Goal: Task Accomplishment & Management: Use online tool/utility

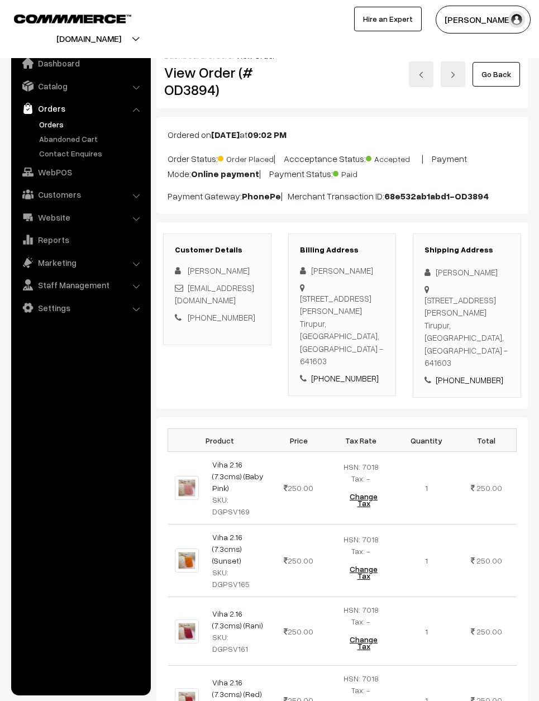
click at [509, 66] on link "Go Back" at bounding box center [495, 74] width 47 height 25
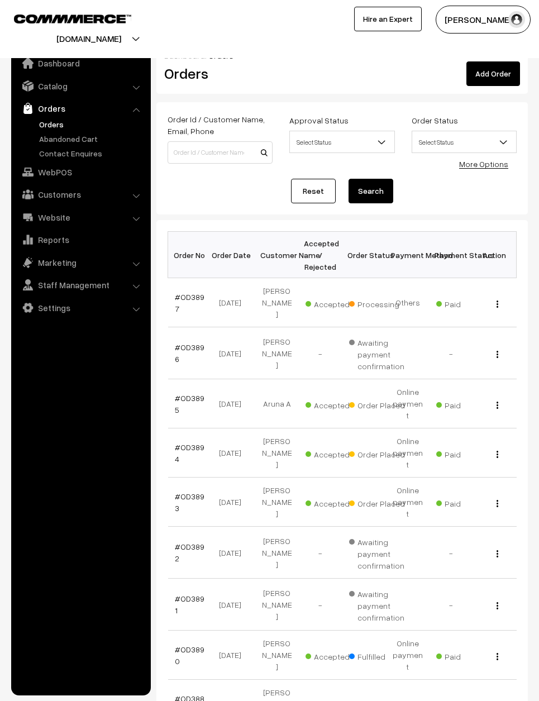
click at [198, 293] on link "#OD3897" at bounding box center [190, 302] width 30 height 21
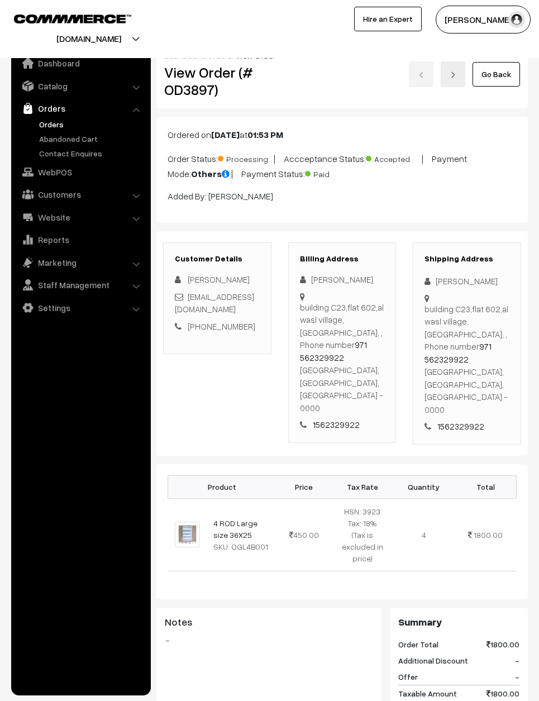
click at [493, 77] on link "Go Back" at bounding box center [495, 74] width 47 height 25
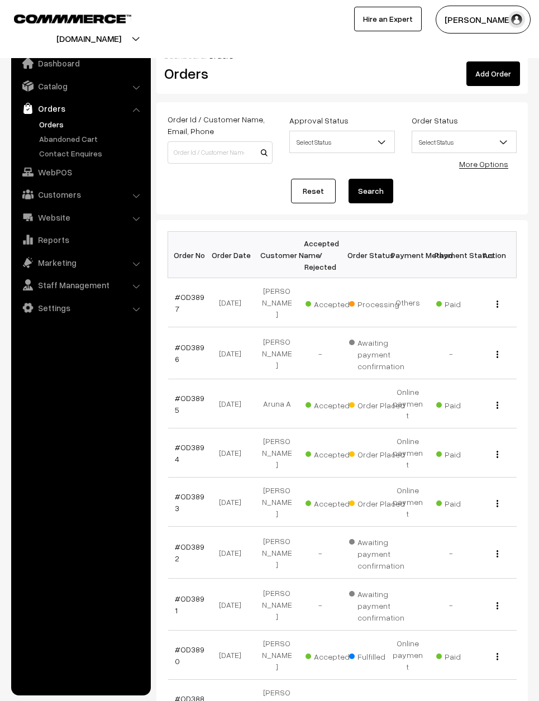
click at [188, 492] on link "#OD3893" at bounding box center [190, 501] width 30 height 21
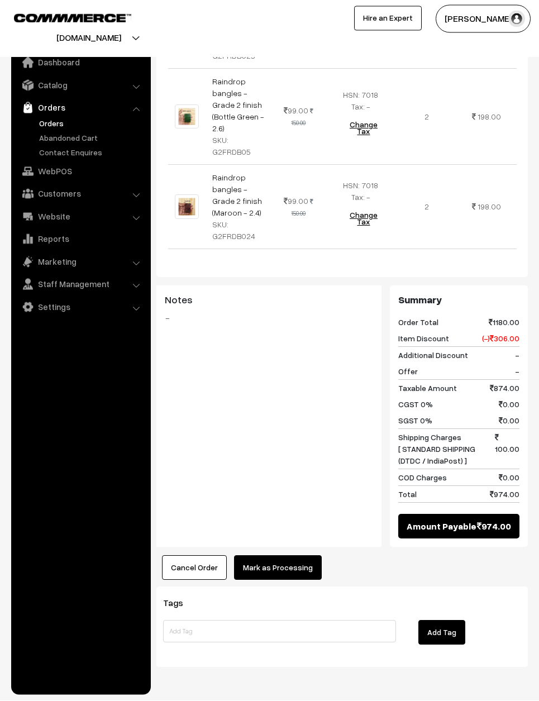
scroll to position [523, 0]
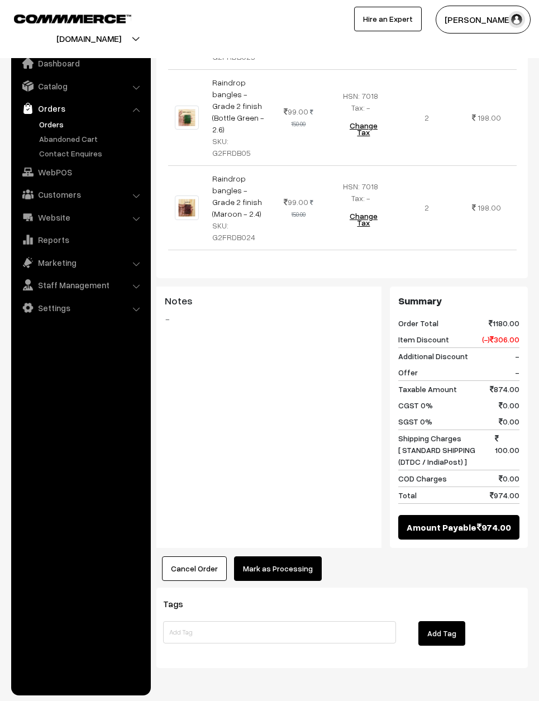
click at [279, 558] on div "Product Price Tax Rate Quantity Total Roodolf (Rani - 2.6) SKU: CHAM037 280.00 …" at bounding box center [341, 231] width 371 height 699
click at [287, 570] on button "Mark as Processing" at bounding box center [278, 568] width 88 height 25
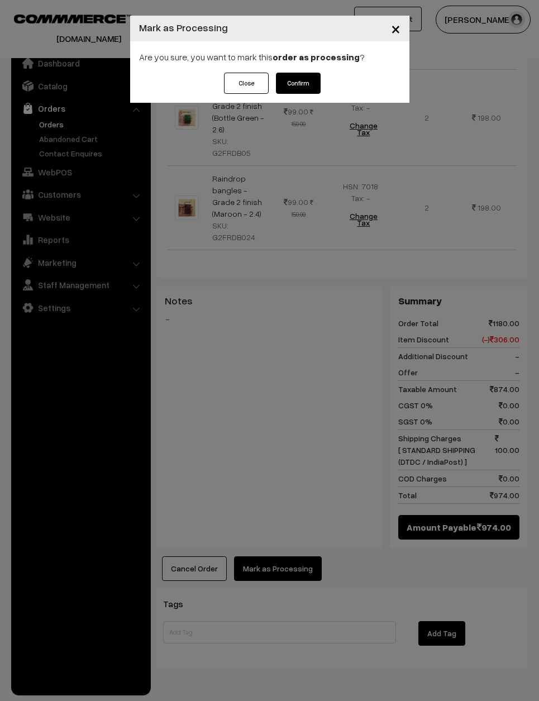
click at [312, 83] on button "Confirm" at bounding box center [298, 83] width 45 height 21
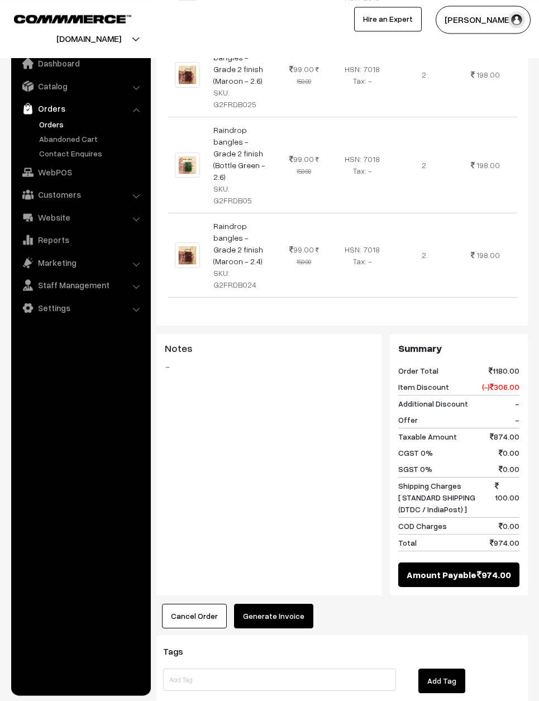
click at [286, 604] on button "Generate Invoice" at bounding box center [273, 616] width 79 height 25
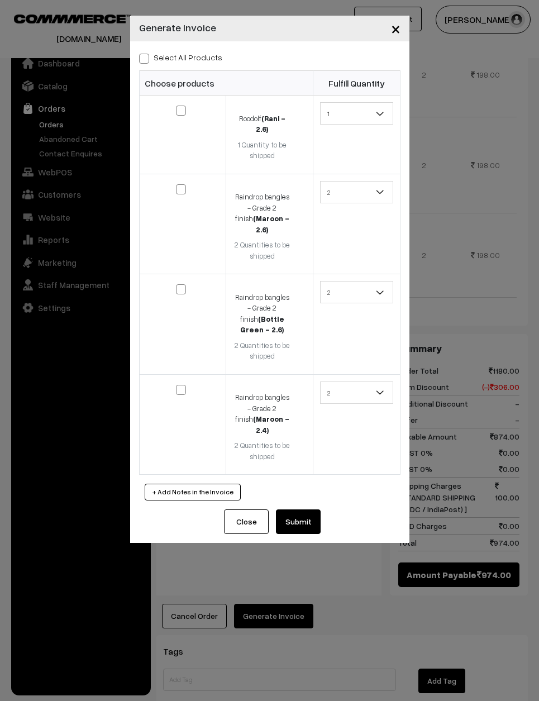
click at [133, 56] on div "Select All Products Choose products Fulfill Quantity 1 1 2 1 2" at bounding box center [269, 275] width 279 height 468
click at [149, 51] on label "Select All Products" at bounding box center [180, 57] width 83 height 12
click at [146, 53] on input "Select All Products" at bounding box center [142, 56] width 7 height 7
checkbox input "true"
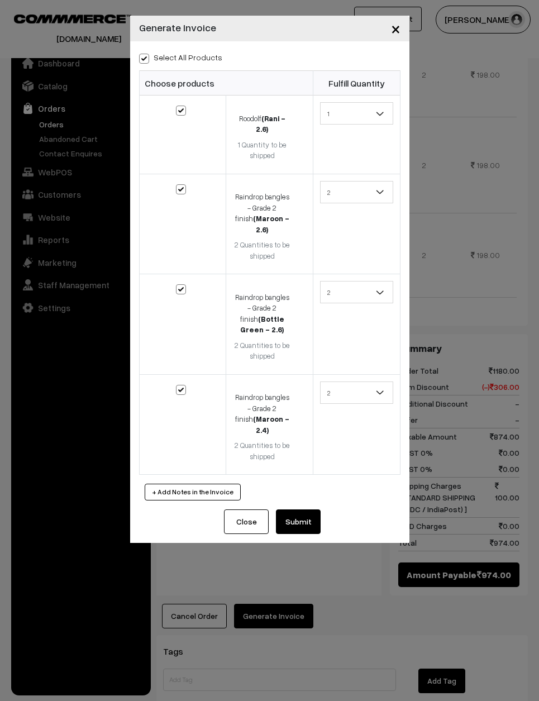
checkbox input "true"
click at [302, 509] on button "Submit" at bounding box center [298, 521] width 45 height 25
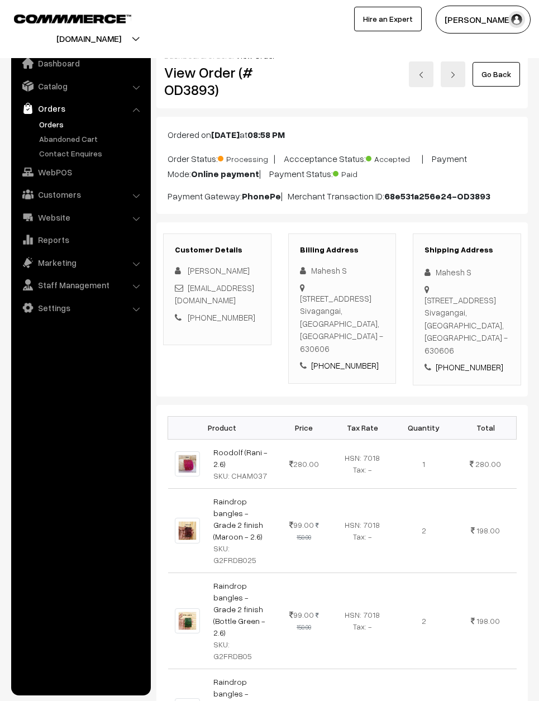
click at [503, 76] on link "Go Back" at bounding box center [495, 74] width 47 height 25
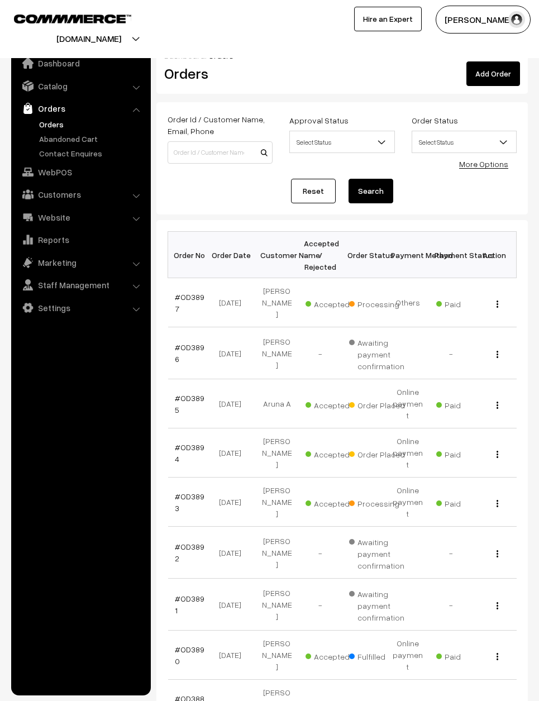
click at [179, 379] on td "#OD3895" at bounding box center [190, 403] width 44 height 49
click at [184, 393] on link "#OD3895" at bounding box center [190, 403] width 30 height 21
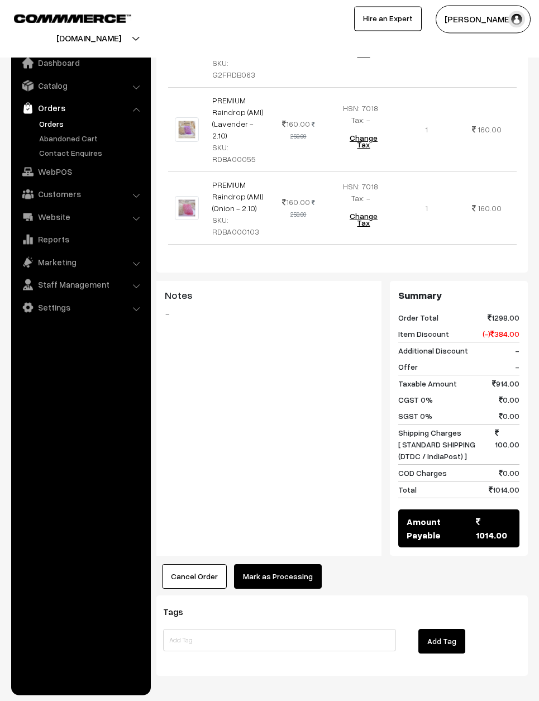
scroll to position [892, 0]
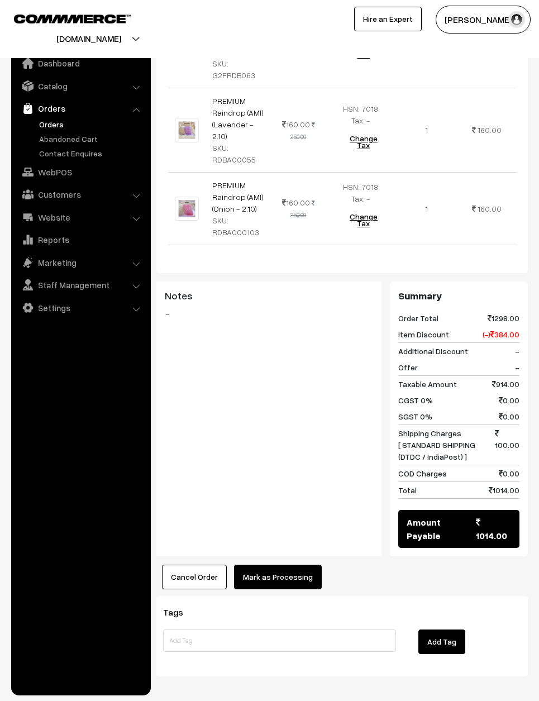
click at [283, 565] on button "Mark as Processing" at bounding box center [278, 577] width 88 height 25
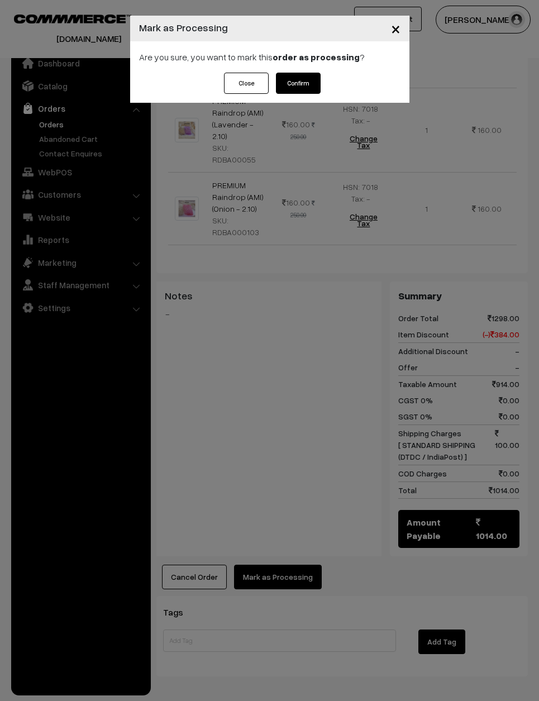
click at [311, 79] on button "Confirm" at bounding box center [298, 83] width 45 height 21
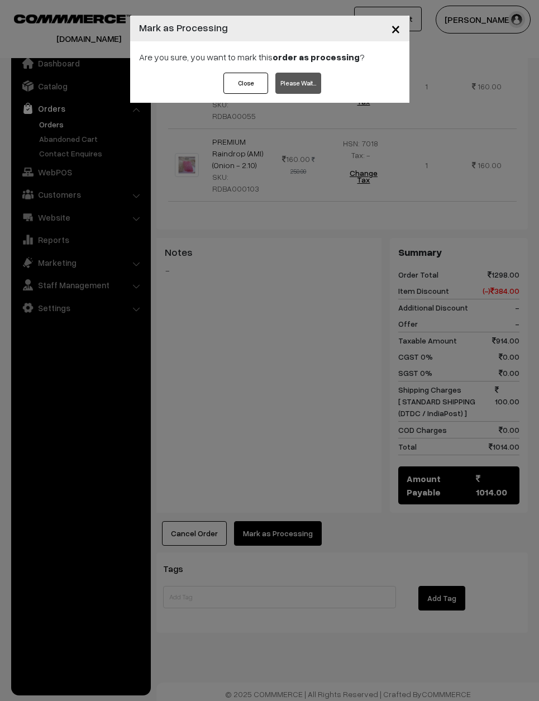
scroll to position [937, 0]
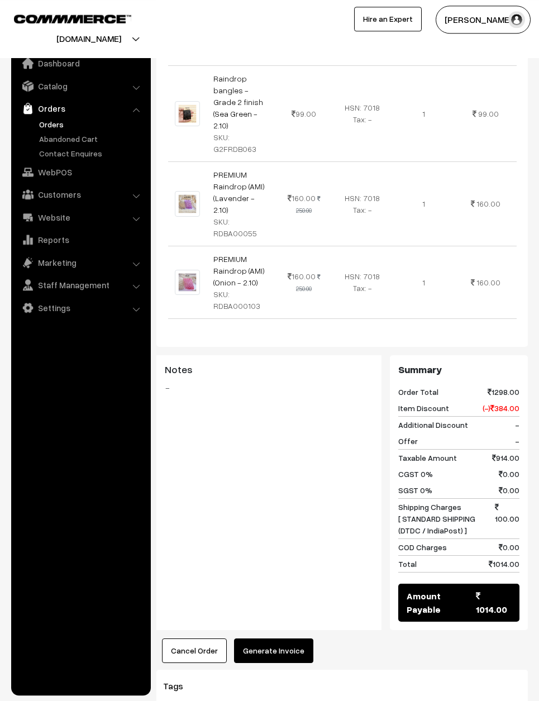
click at [288, 638] on button "Generate Invoice" at bounding box center [273, 650] width 79 height 25
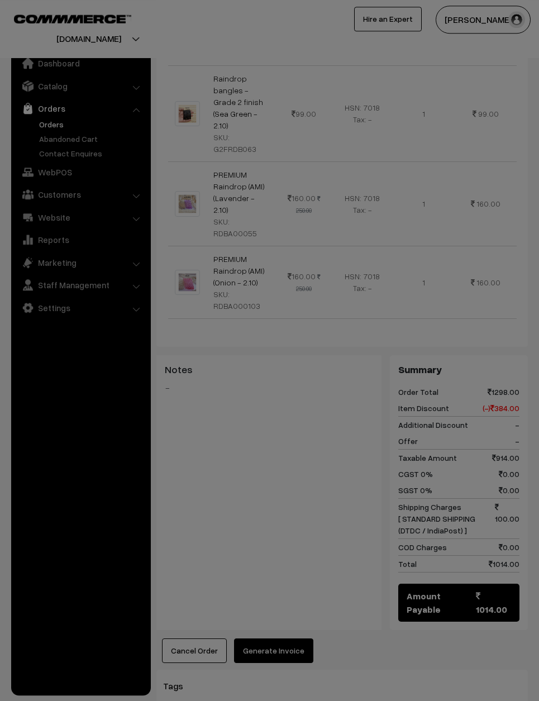
scroll to position [807, 0]
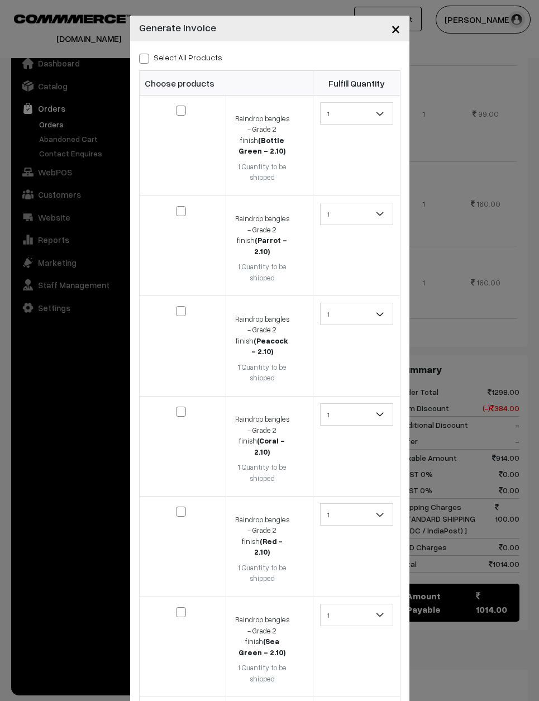
click at [153, 55] on label "Select All Products" at bounding box center [180, 57] width 83 height 12
click at [146, 55] on input "Select All Products" at bounding box center [142, 56] width 7 height 7
checkbox input "true"
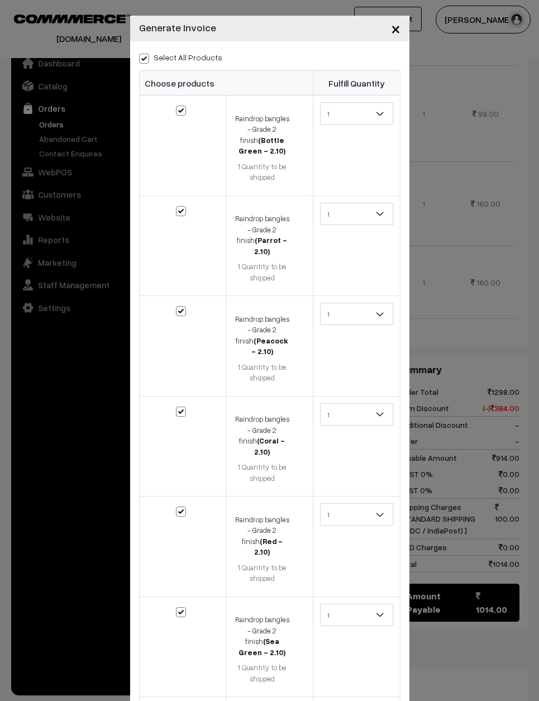
checkbox input "true"
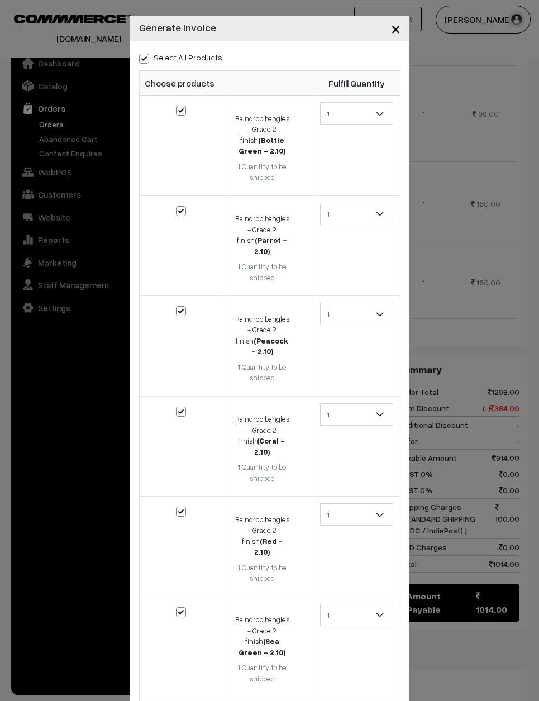
checkbox input "true"
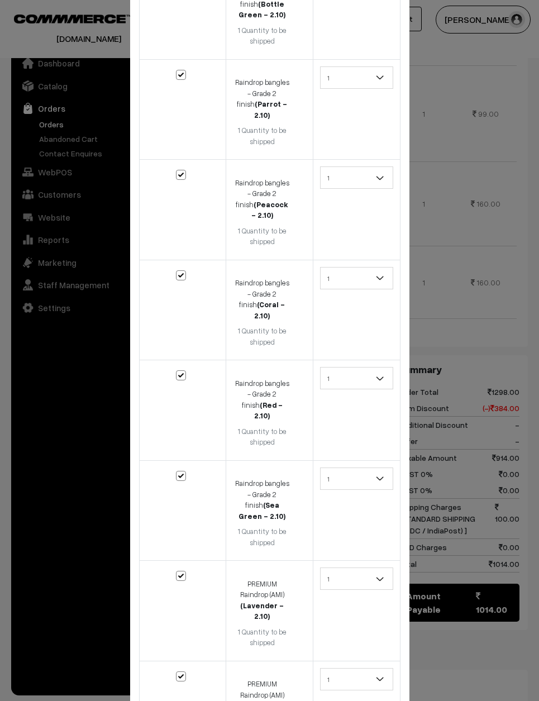
scroll to position [136, 0]
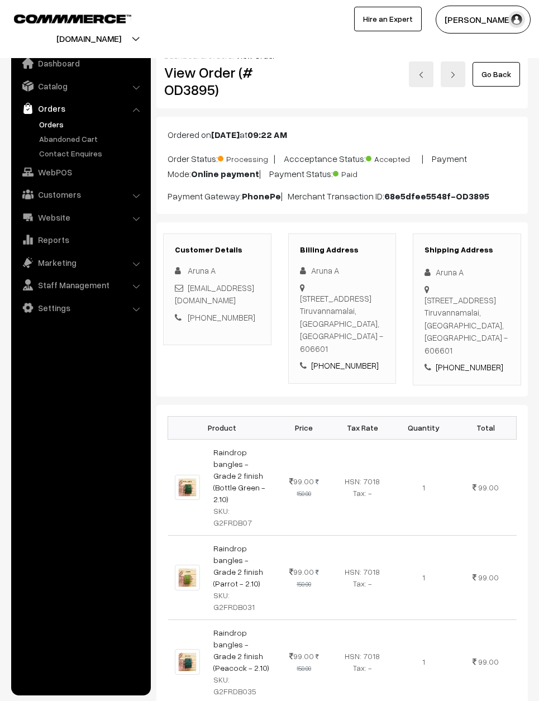
click at [506, 71] on link "Go Back" at bounding box center [495, 74] width 47 height 25
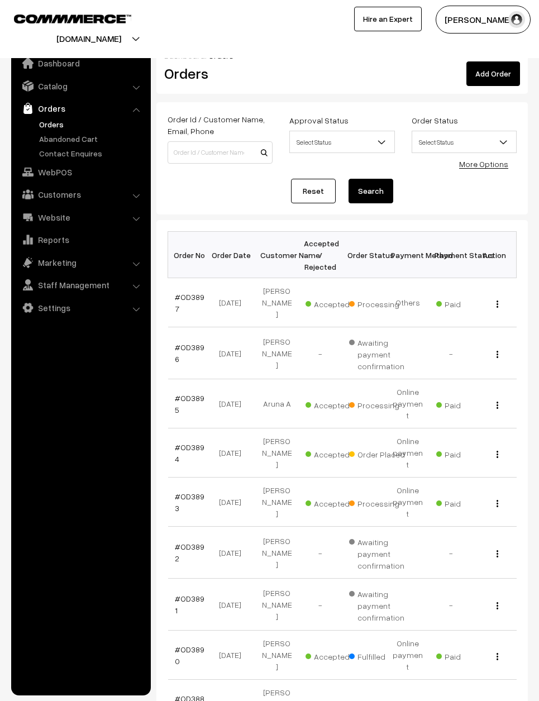
click at [182, 442] on link "#OD3894" at bounding box center [190, 452] width 30 height 21
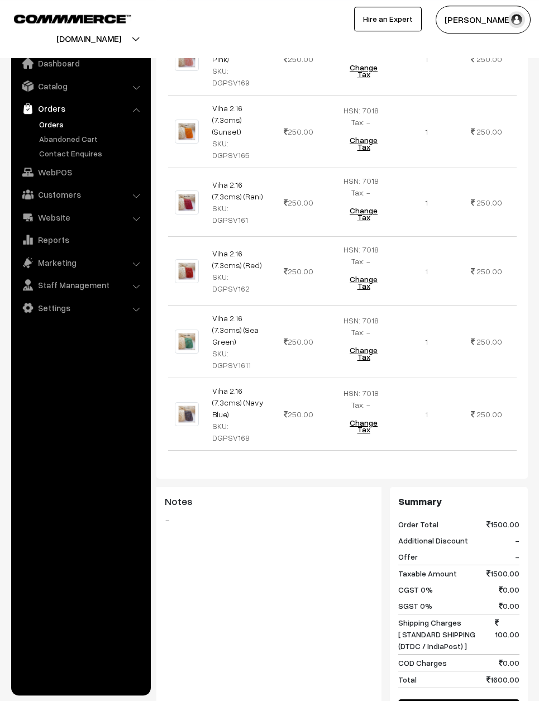
scroll to position [424, 0]
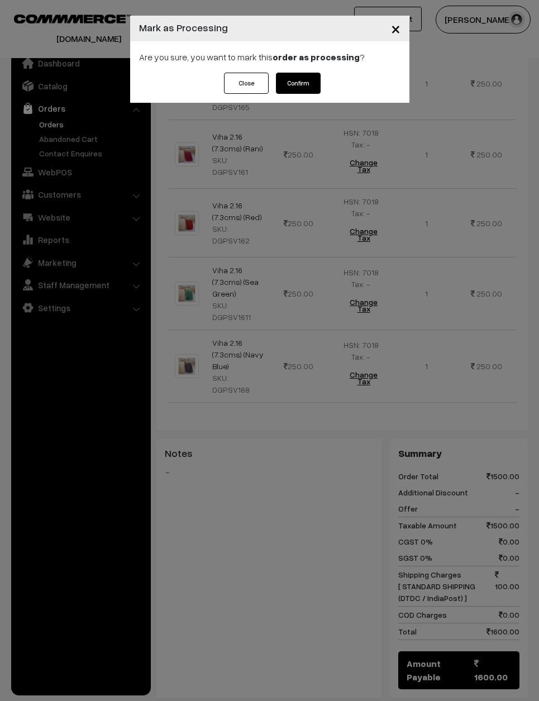
click at [306, 74] on button "Confirm" at bounding box center [298, 83] width 45 height 21
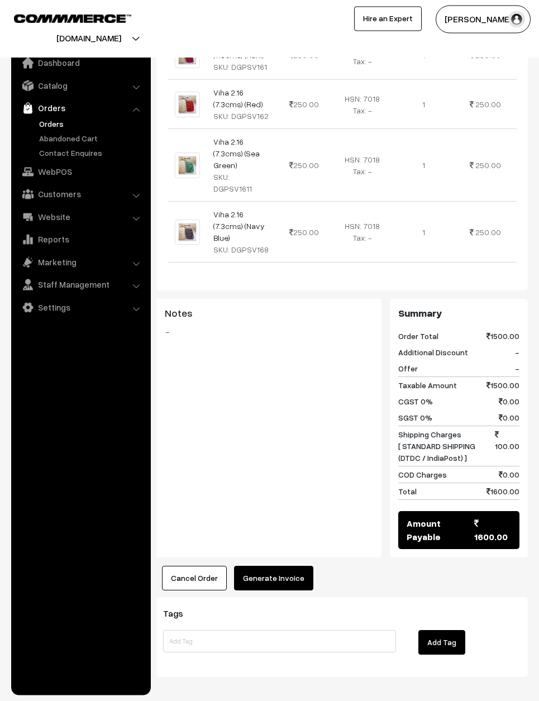
scroll to position [542, 0]
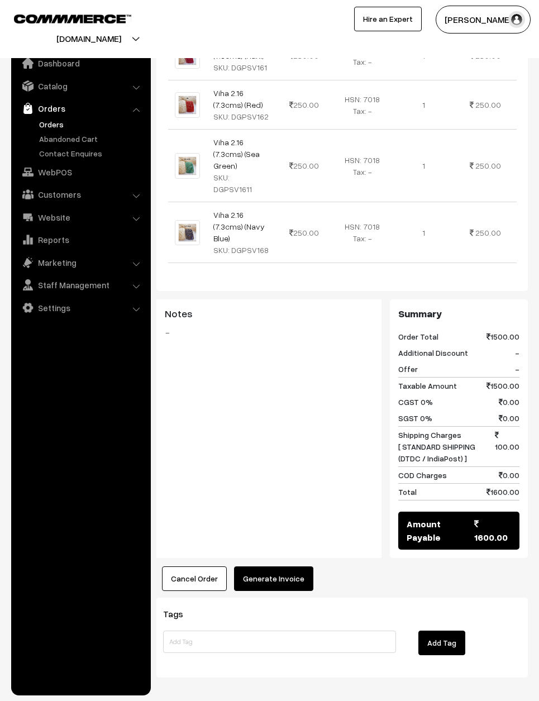
click at [307, 566] on button "Generate Invoice" at bounding box center [273, 578] width 79 height 25
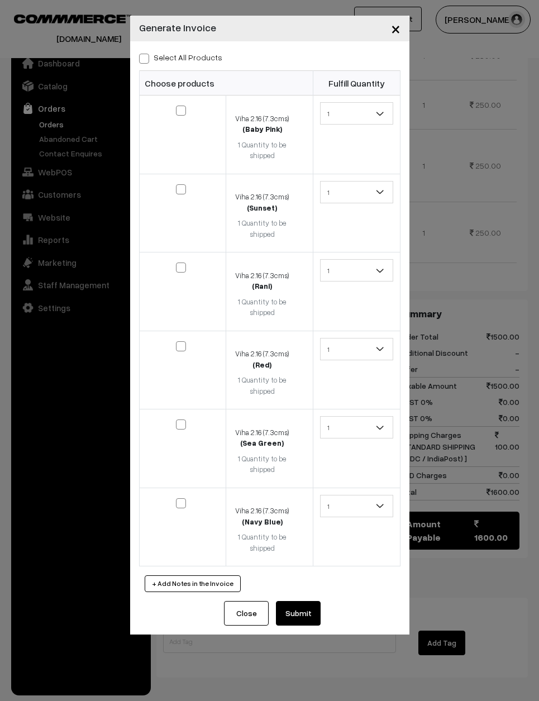
click at [153, 51] on label "Select All Products" at bounding box center [180, 57] width 83 height 12
click at [146, 53] on input "Select All Products" at bounding box center [142, 56] width 7 height 7
checkbox input "true"
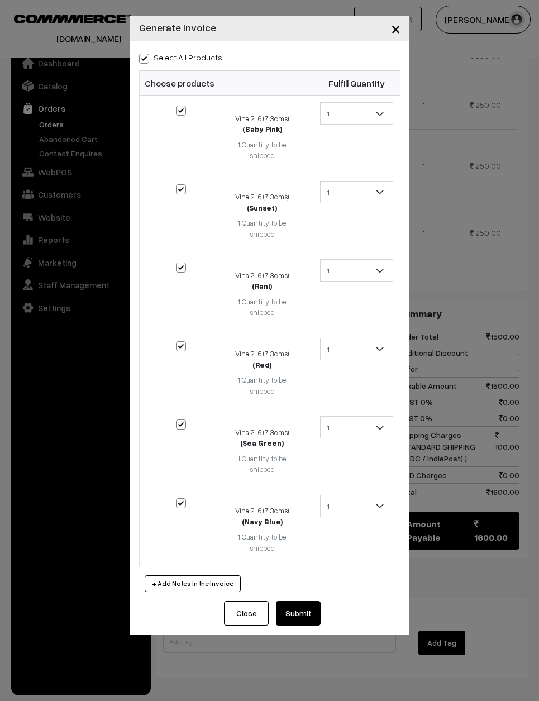
checkbox input "true"
click at [299, 601] on button "Submit" at bounding box center [298, 613] width 45 height 25
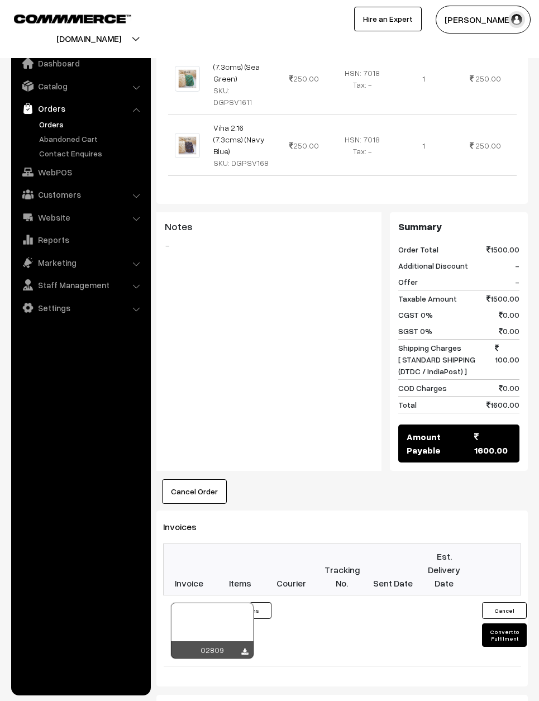
scroll to position [629, 0]
